Goal: Task Accomplishment & Management: Manage account settings

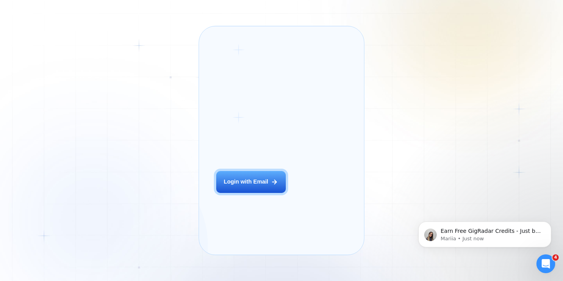
click at [263, 157] on p "AI Business Manager for Agencies" at bounding box center [257, 156] width 83 height 8
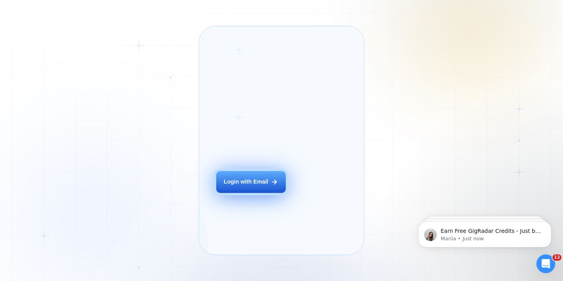
click at [245, 188] on button "Login with Email" at bounding box center [251, 182] width 70 height 22
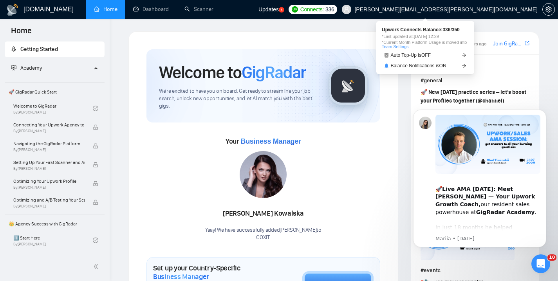
click at [279, 11] on span "Updates" at bounding box center [268, 9] width 20 height 6
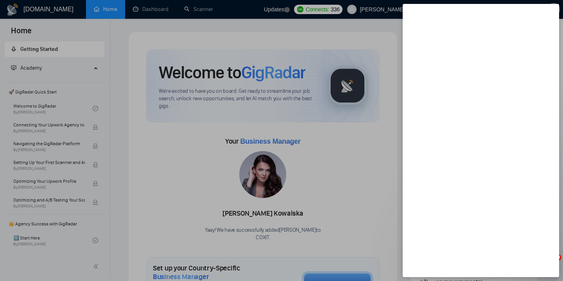
click at [332, 113] on div at bounding box center [281, 140] width 563 height 281
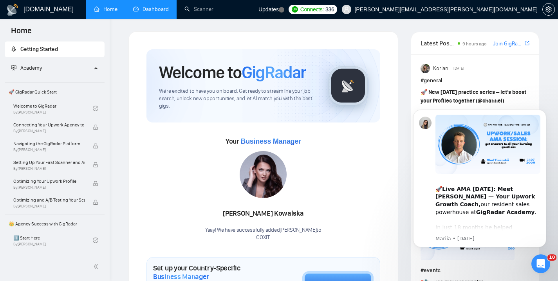
click at [153, 13] on link "Dashboard" at bounding box center [151, 9] width 36 height 7
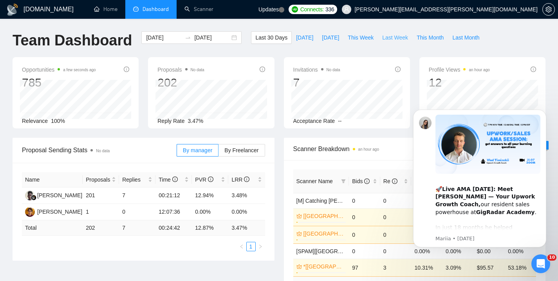
click at [392, 39] on span "Last Week" at bounding box center [395, 37] width 26 height 9
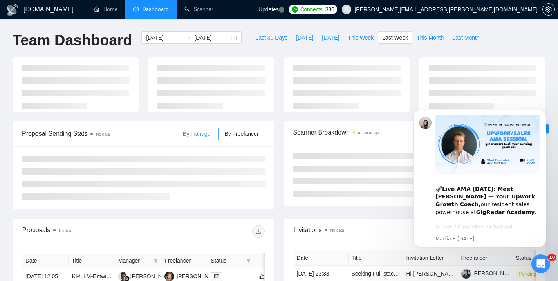
type input "2025-08-04"
type input "2025-08-10"
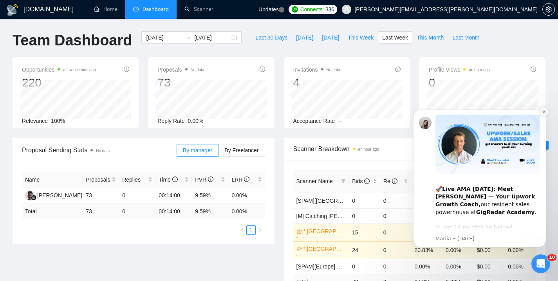
click at [540, 113] on button "Dismiss notification" at bounding box center [543, 112] width 10 height 10
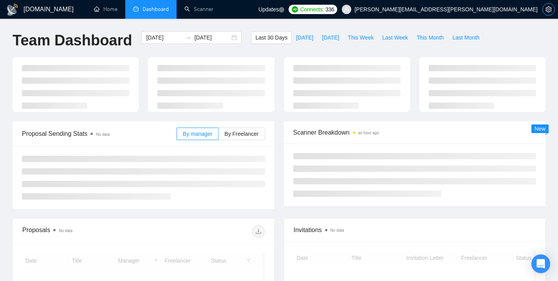
click at [543, 10] on span "setting" at bounding box center [548, 9] width 12 height 6
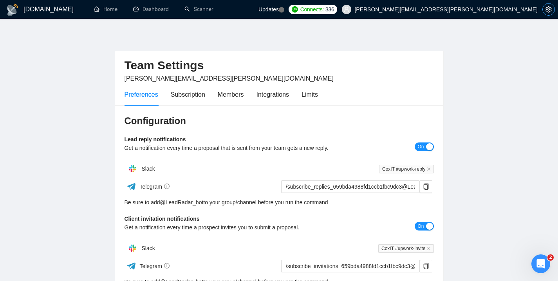
click at [551, 10] on span "setting" at bounding box center [548, 9] width 12 height 6
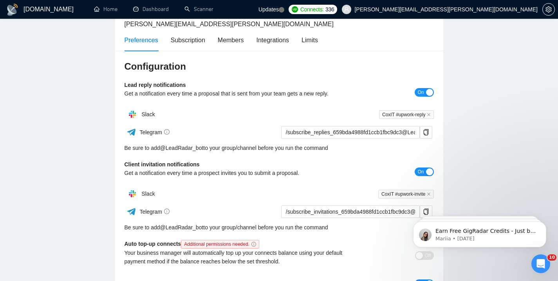
scroll to position [144, 0]
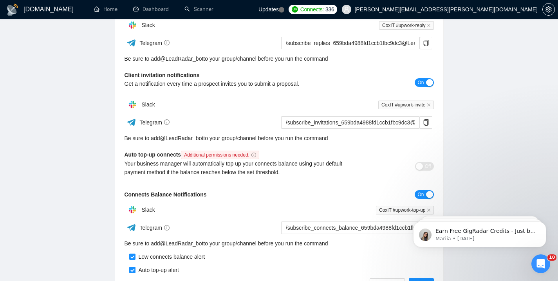
click at [517, 9] on span "volodymyr.hresko@coxit.co" at bounding box center [445, 9] width 183 height 0
click at [549, 9] on icon "setting" at bounding box center [548, 9] width 6 height 6
click at [521, 9] on span "volodymyr.hresko@coxit.co" at bounding box center [445, 9] width 183 height 0
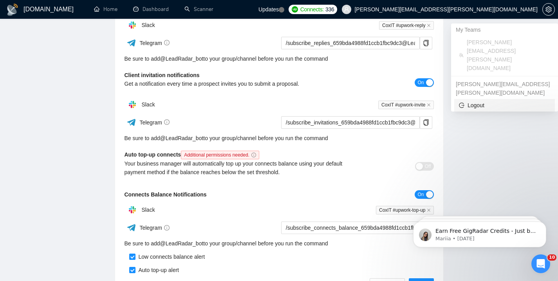
click at [491, 101] on span "Logout" at bounding box center [504, 105] width 91 height 9
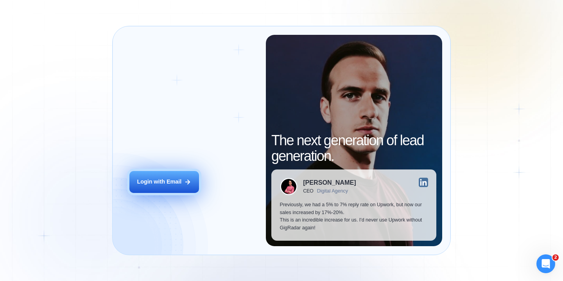
click at [175, 182] on div "Login with Email" at bounding box center [159, 182] width 45 height 8
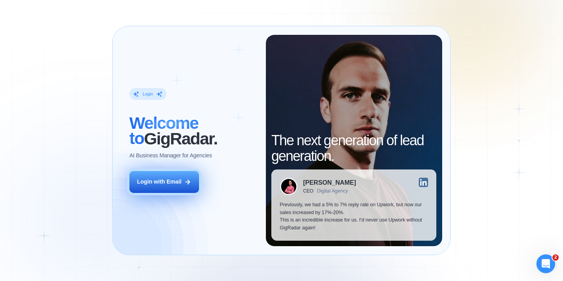
click at [154, 190] on button "Login with Email" at bounding box center [165, 182] width 70 height 22
